Goal: Navigation & Orientation: Find specific page/section

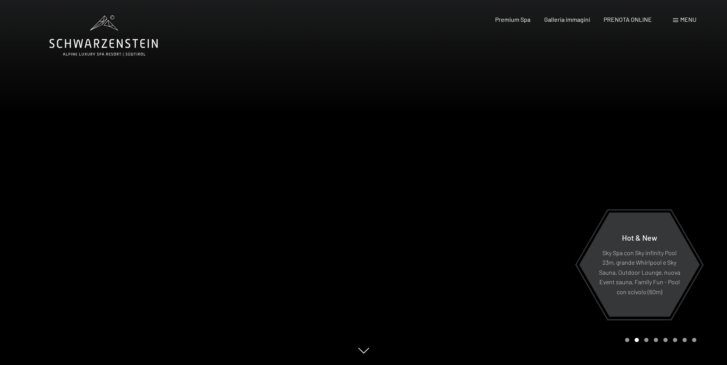
click at [689, 20] on span "Menu" at bounding box center [688, 19] width 16 height 7
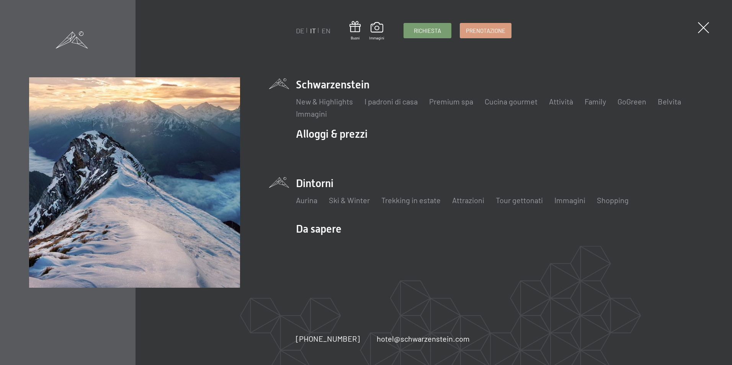
click at [309, 189] on li "Dintorni Aurina Ski & Winter Sci Scuola di sci Trekking in estate Escursioni Bi…" at bounding box center [499, 195] width 407 height 38
click at [350, 200] on link "Ski & Winter" at bounding box center [349, 200] width 41 height 9
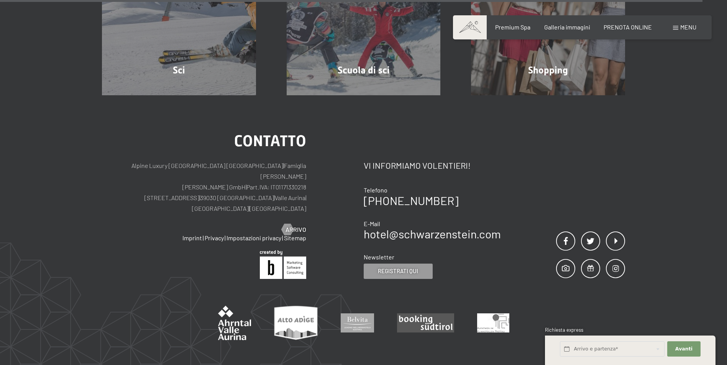
scroll to position [2720, 0]
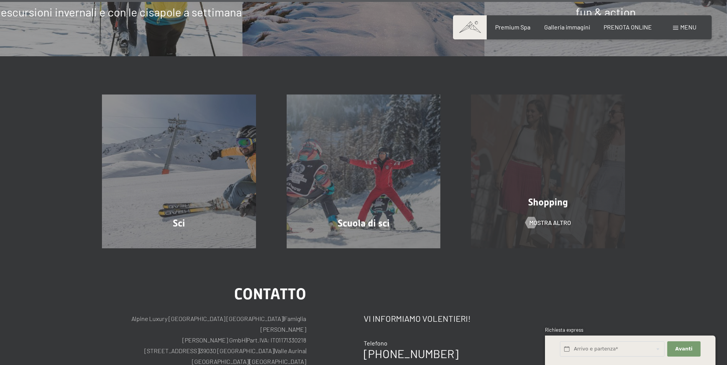
click at [567, 170] on div "Shopping mostra altro" at bounding box center [547, 172] width 185 height 154
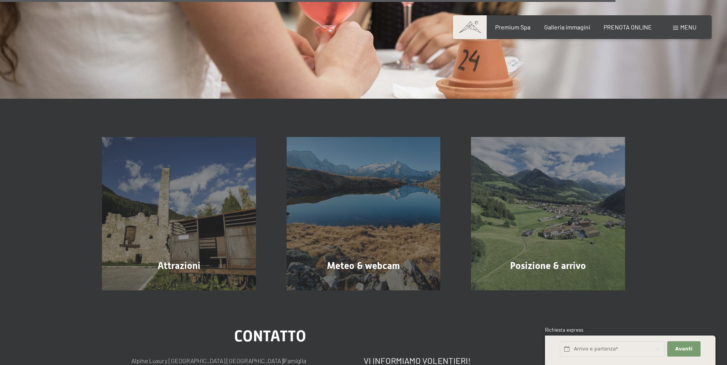
scroll to position [1379, 0]
